Goal: Connect with others: Participate in discussion

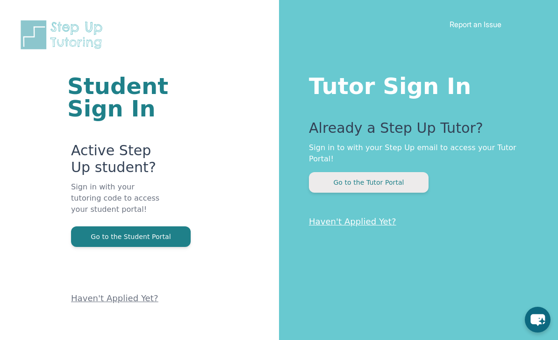
click at [394, 172] on button "Go to the Tutor Portal" at bounding box center [369, 182] width 120 height 21
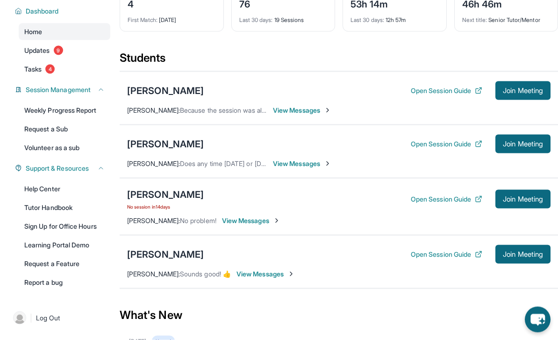
scroll to position [81, 0]
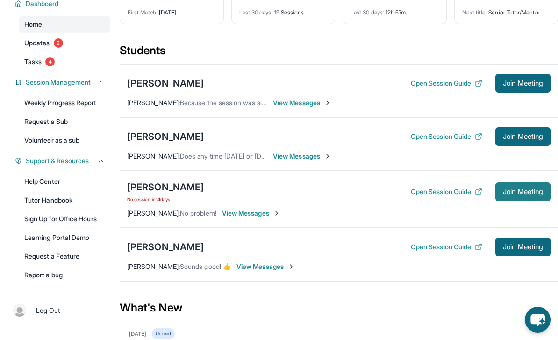
click at [512, 195] on span "Join Meeting" at bounding box center [523, 192] width 40 height 6
click at [512, 190] on span "Join Meeting" at bounding box center [523, 192] width 40 height 6
click at [388, 192] on div "Izahbella Duran No session in 14 days Open Session Guide Join Meeting" at bounding box center [339, 192] width 424 height 22
click at [513, 185] on button "Join Meeting" at bounding box center [523, 191] width 55 height 19
click at [483, 283] on section "Students Aren Galstyan Open Session Guide Join Meeting Karen Huang : Because th…" at bounding box center [339, 165] width 439 height 244
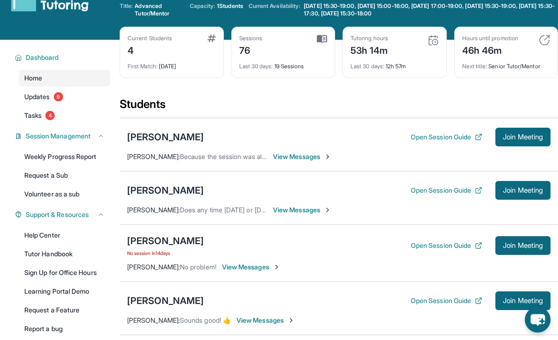
scroll to position [0, 0]
